Goal: Complete application form

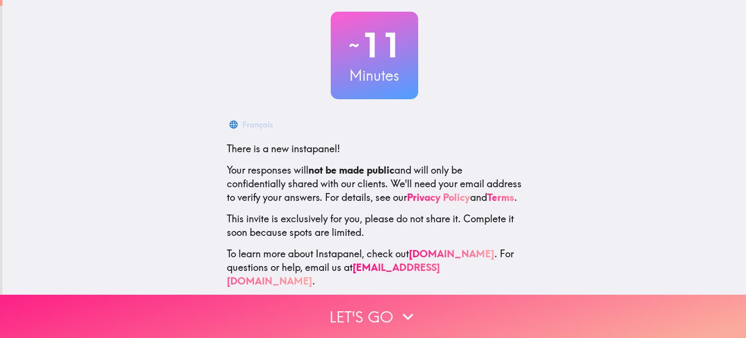
scroll to position [66, 0]
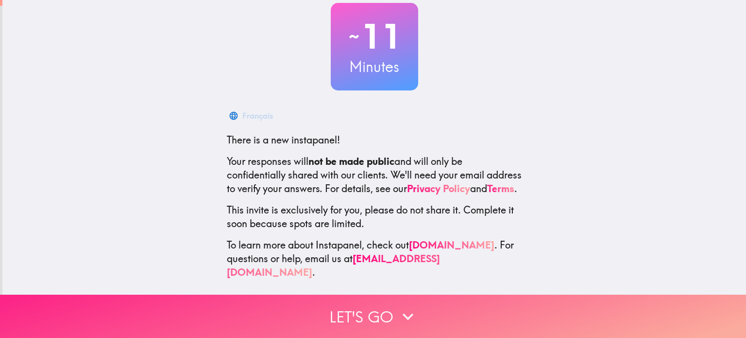
click at [358, 310] on button "Let's go" at bounding box center [373, 315] width 746 height 43
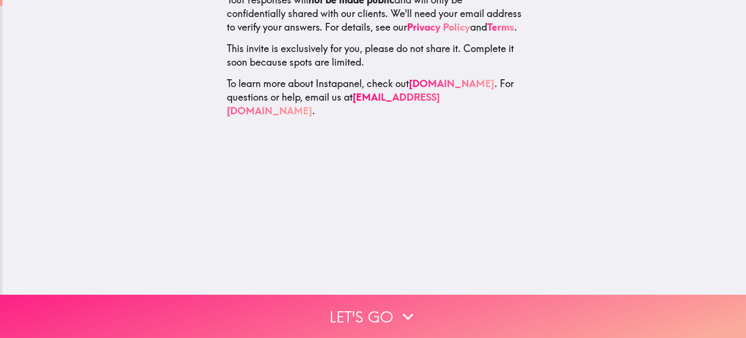
scroll to position [0, 0]
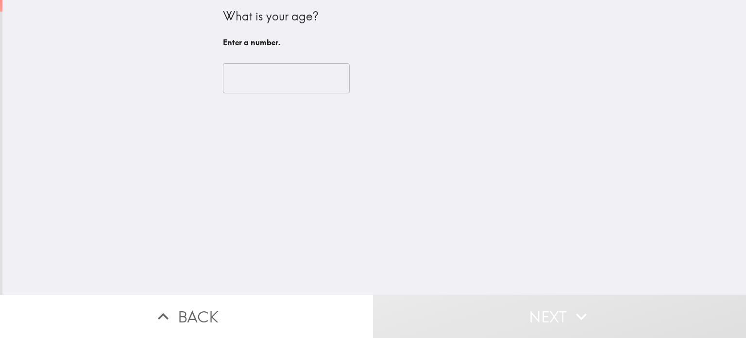
click at [267, 90] on input "number" at bounding box center [286, 78] width 127 height 30
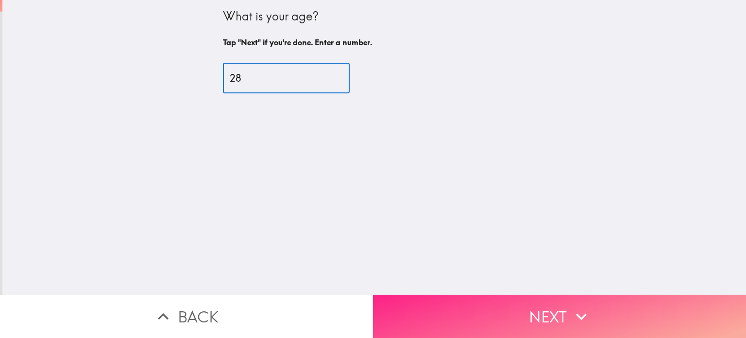
type input "28"
click at [462, 307] on button "Next" at bounding box center [559, 315] width 373 height 43
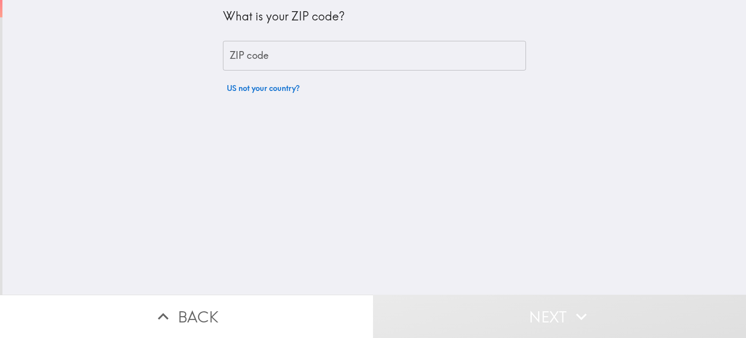
click at [307, 58] on input "ZIP code" at bounding box center [374, 56] width 303 height 30
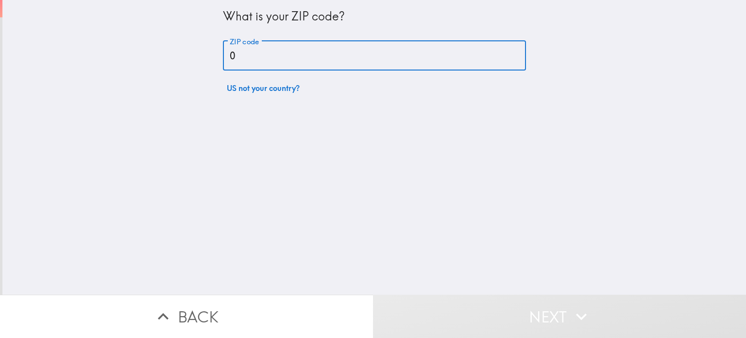
type input "07306"
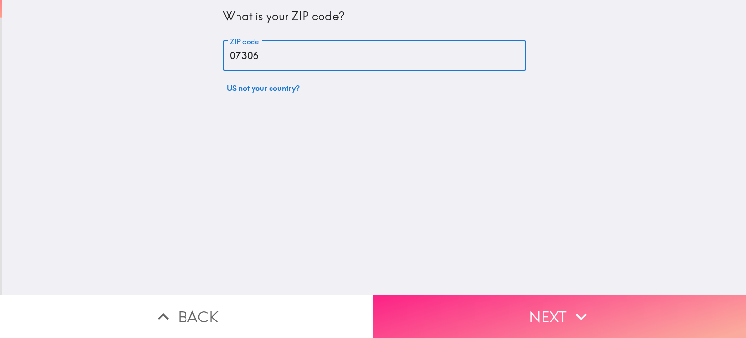
click at [483, 305] on button "Next" at bounding box center [559, 315] width 373 height 43
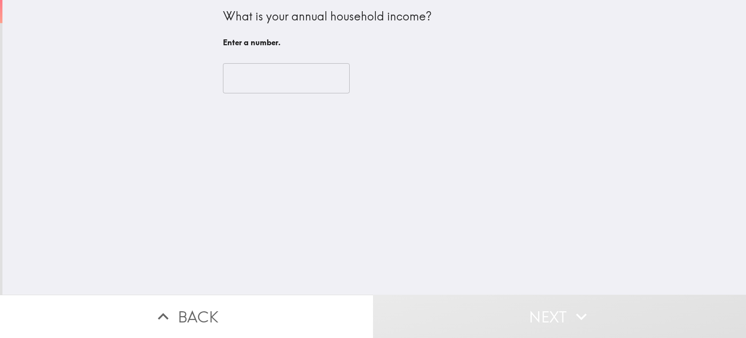
click at [297, 79] on input "number" at bounding box center [286, 78] width 127 height 30
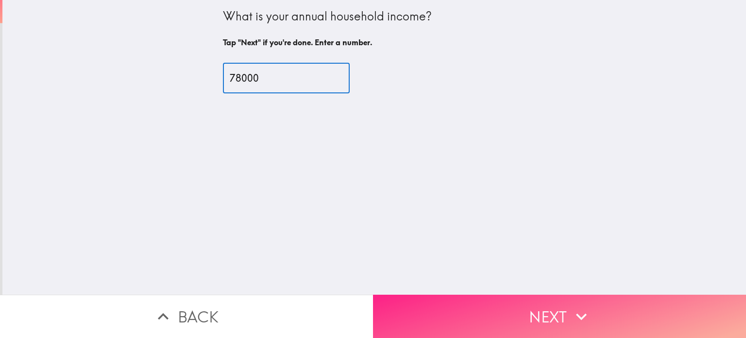
type input "78000"
click at [427, 299] on button "Next" at bounding box center [559, 315] width 373 height 43
